Goal: Task Accomplishment & Management: Manage account settings

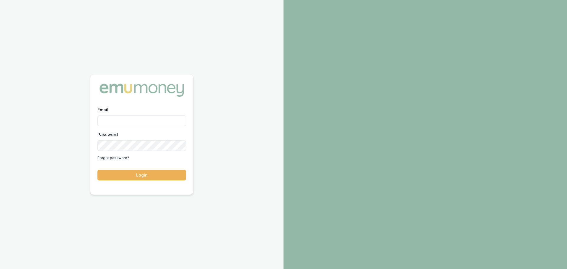
click at [148, 120] on input "Email" at bounding box center [141, 120] width 89 height 11
click at [146, 124] on input "Email" at bounding box center [141, 120] width 89 height 11
click at [136, 117] on input "Email" at bounding box center [141, 120] width 89 height 11
click at [124, 124] on input "Email" at bounding box center [141, 120] width 89 height 11
type input "[PERSON_NAME][EMAIL_ADDRESS][PERSON_NAME][DOMAIN_NAME]"
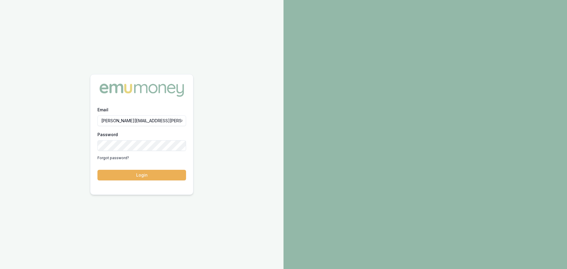
click at [97, 170] on button "Login" at bounding box center [141, 175] width 89 height 11
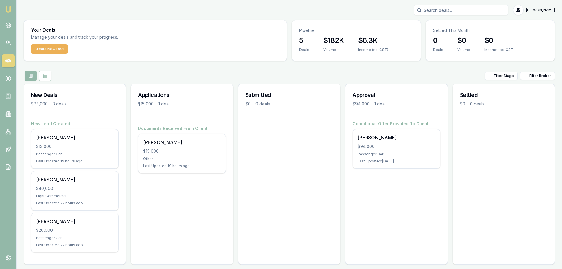
click at [271, 145] on div "Submitted $0 0 deals" at bounding box center [289, 174] width 102 height 181
click at [8, 24] on circle at bounding box center [8, 25] width 3 height 3
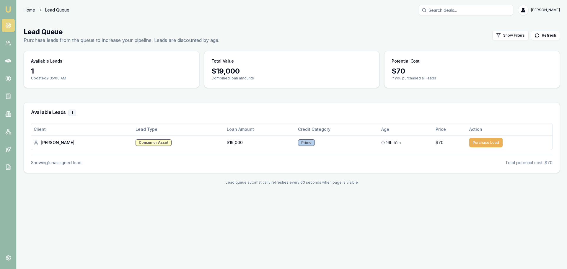
click at [26, 12] on link "Home" at bounding box center [30, 10] width 12 height 6
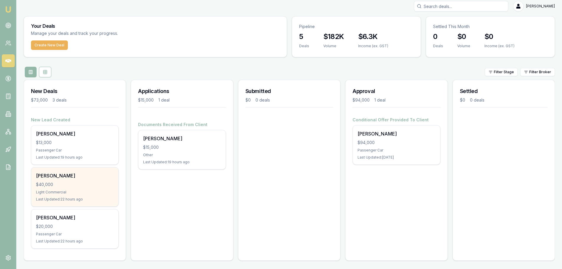
scroll to position [5, 0]
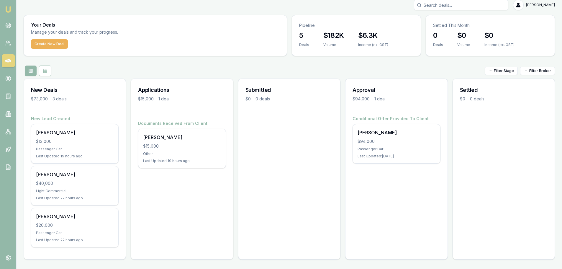
click at [148, 202] on div "Applications $15,000 1 deal Documents Received From Client Wendy James $15,000 …" at bounding box center [182, 169] width 102 height 181
click at [292, 164] on div "Submitted $0 0 deals" at bounding box center [289, 169] width 102 height 181
